Goal: Information Seeking & Learning: Learn about a topic

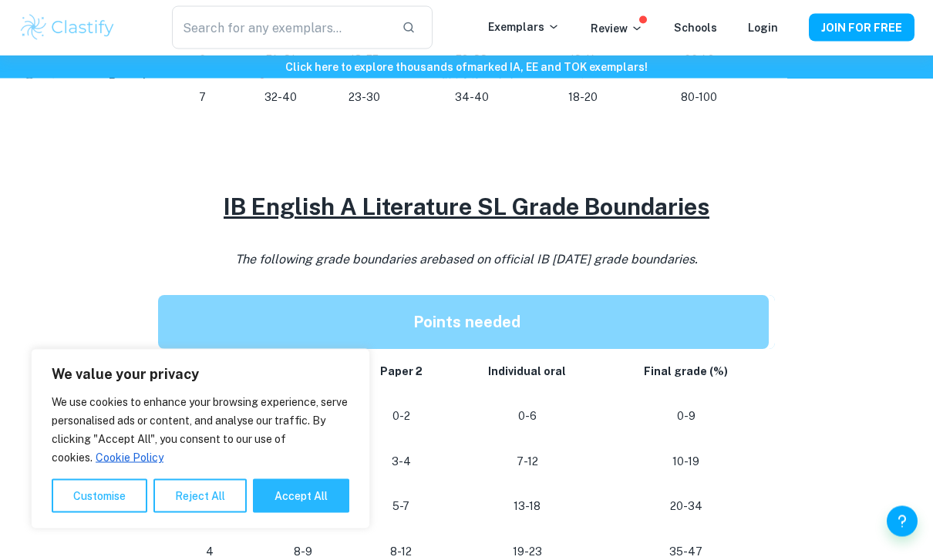
scroll to position [1199, 0]
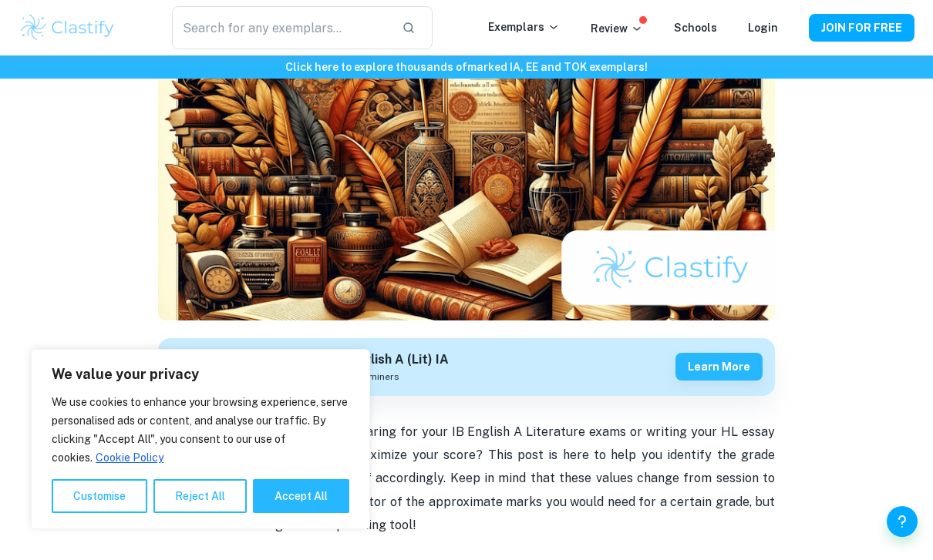
scroll to position [230, 0]
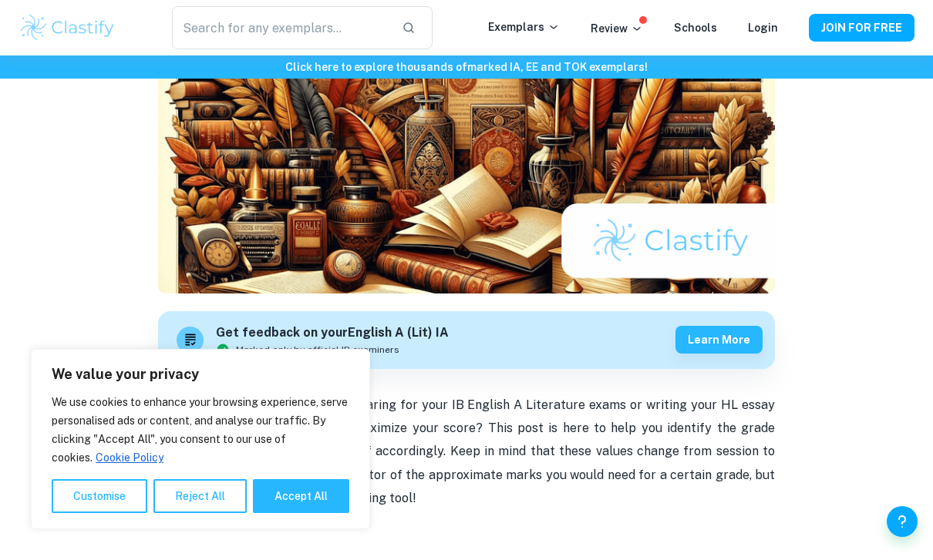
click at [287, 513] on button "Accept All" at bounding box center [301, 496] width 96 height 34
checkbox input "true"
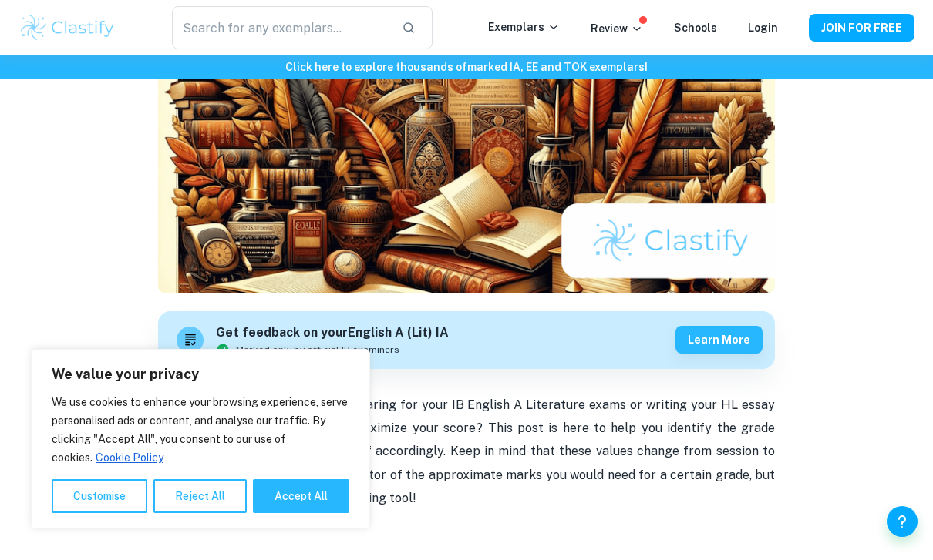
checkbox input "true"
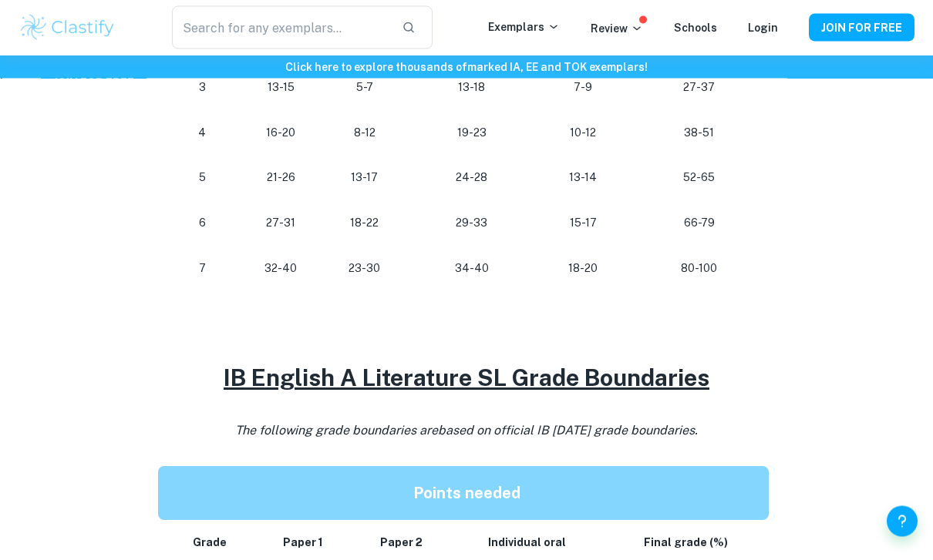
scroll to position [913, 0]
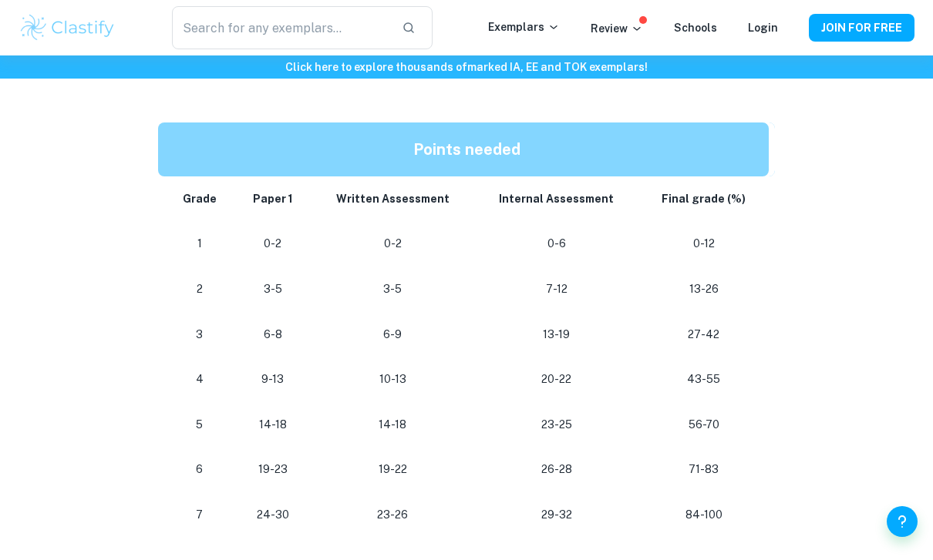
scroll to position [903, 0]
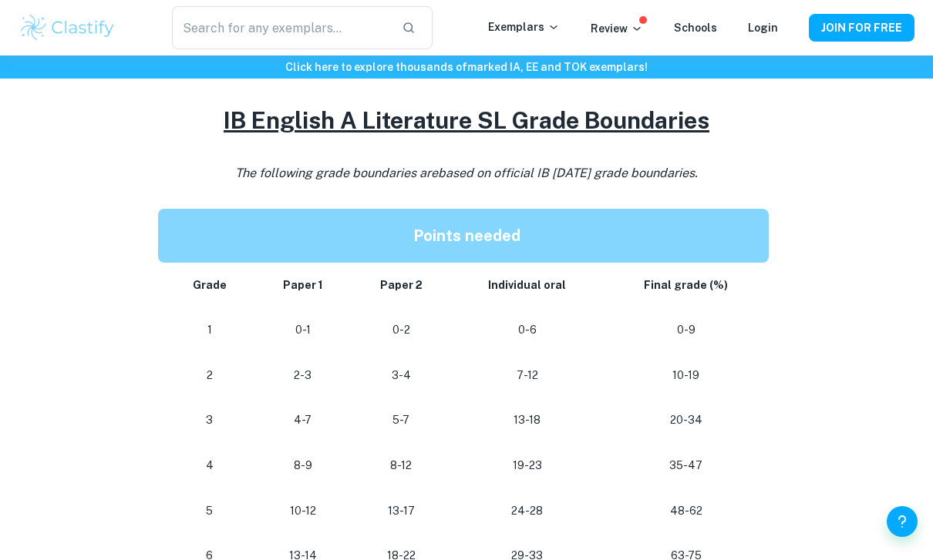
scroll to position [1278, 0]
